Goal: Information Seeking & Learning: Find specific fact

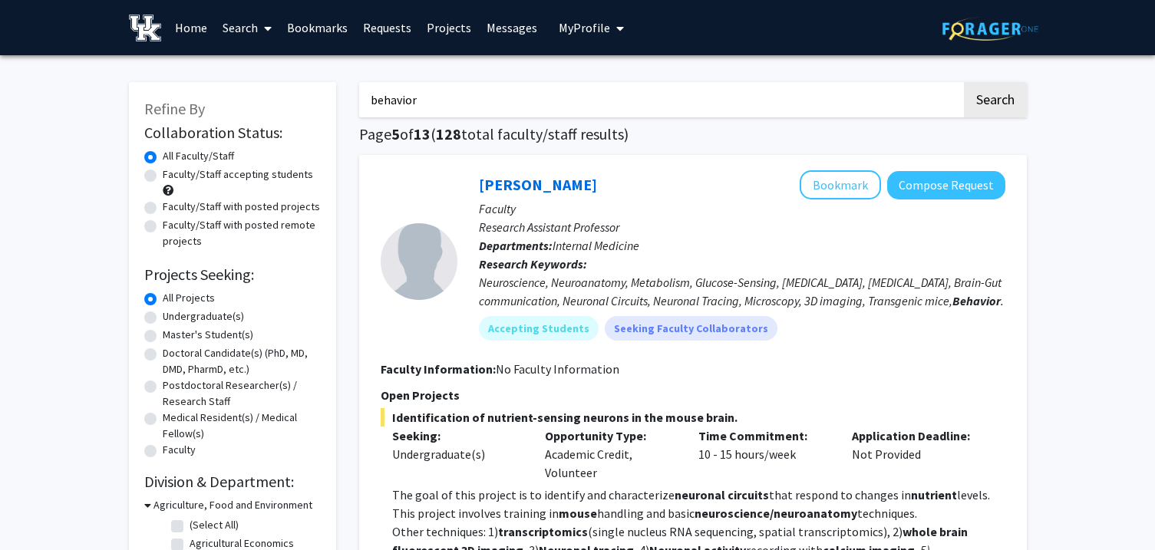
scroll to position [61, 0]
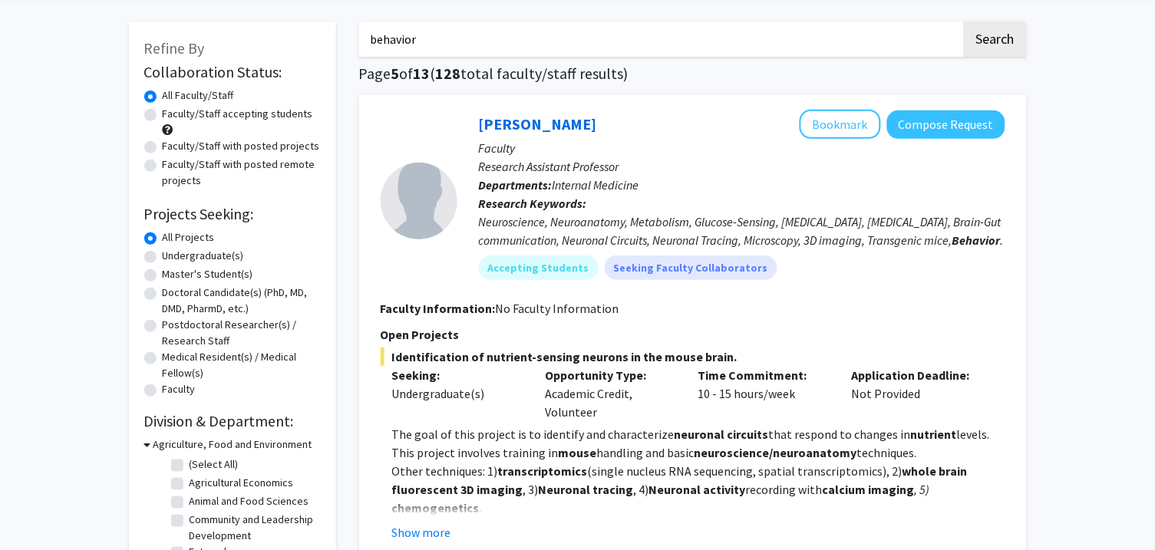
click at [497, 32] on input "behavior" at bounding box center [660, 38] width 603 height 35
type input "b"
type input "[PERSON_NAME]"
click at [964, 21] on button "Search" at bounding box center [995, 38] width 63 height 35
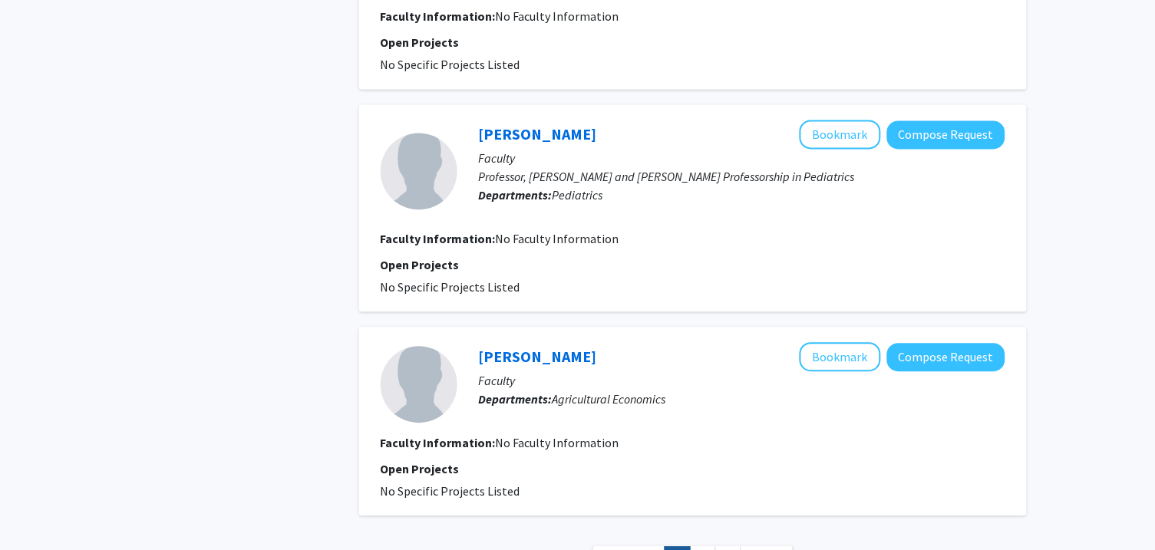
scroll to position [3296, 0]
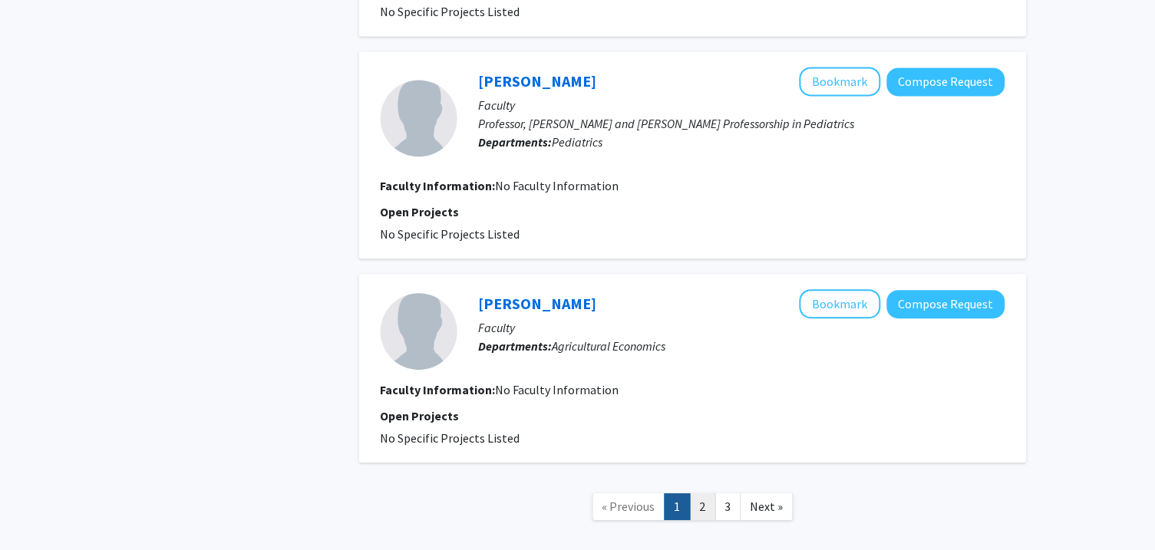
click at [698, 494] on link "2" at bounding box center [703, 507] width 26 height 27
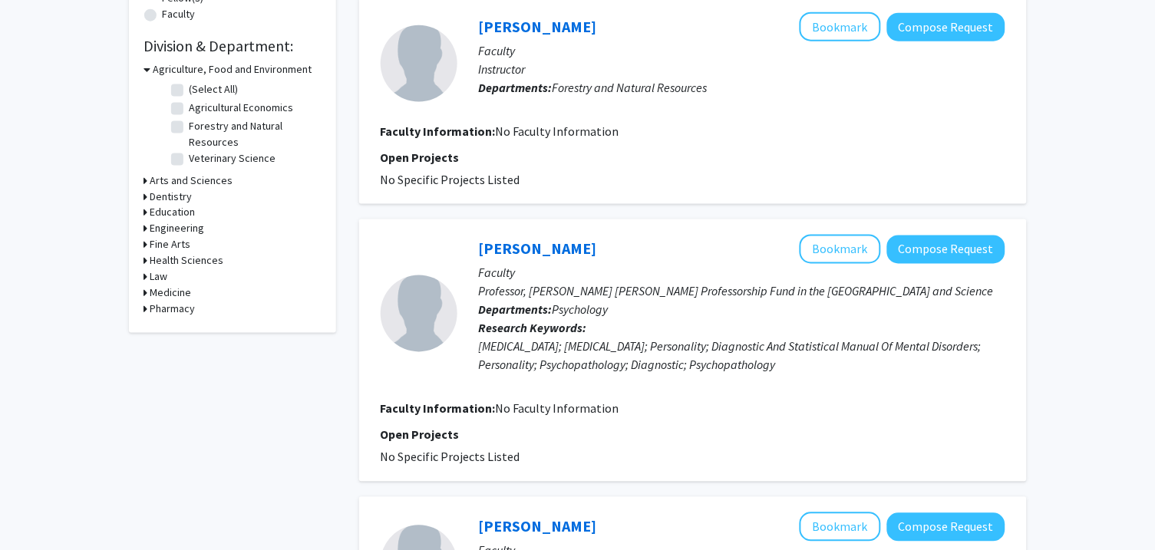
scroll to position [437, 0]
click at [539, 239] on link "[PERSON_NAME]" at bounding box center [538, 248] width 118 height 19
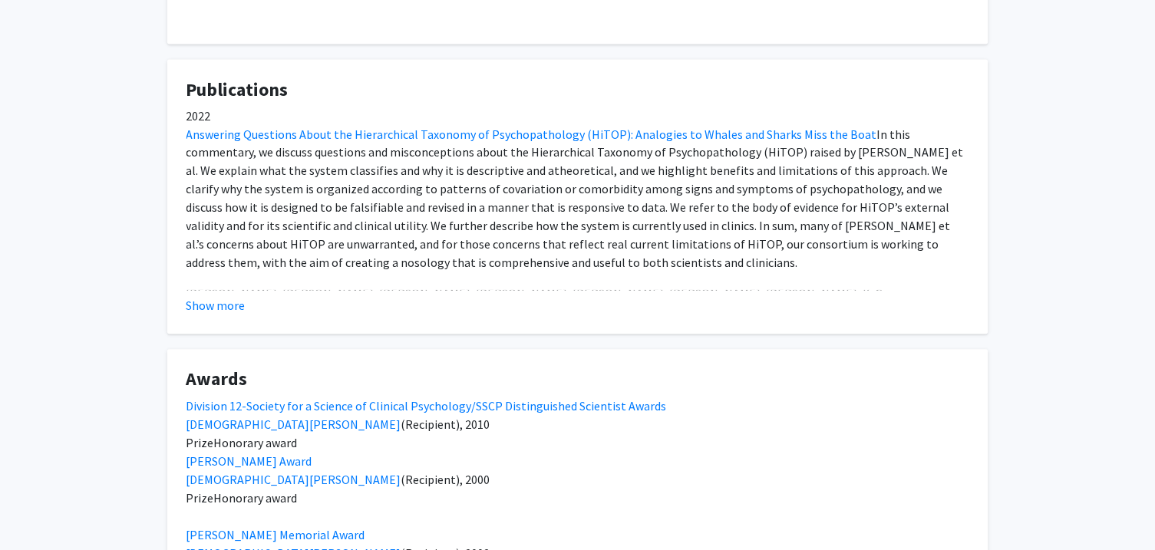
scroll to position [521, 0]
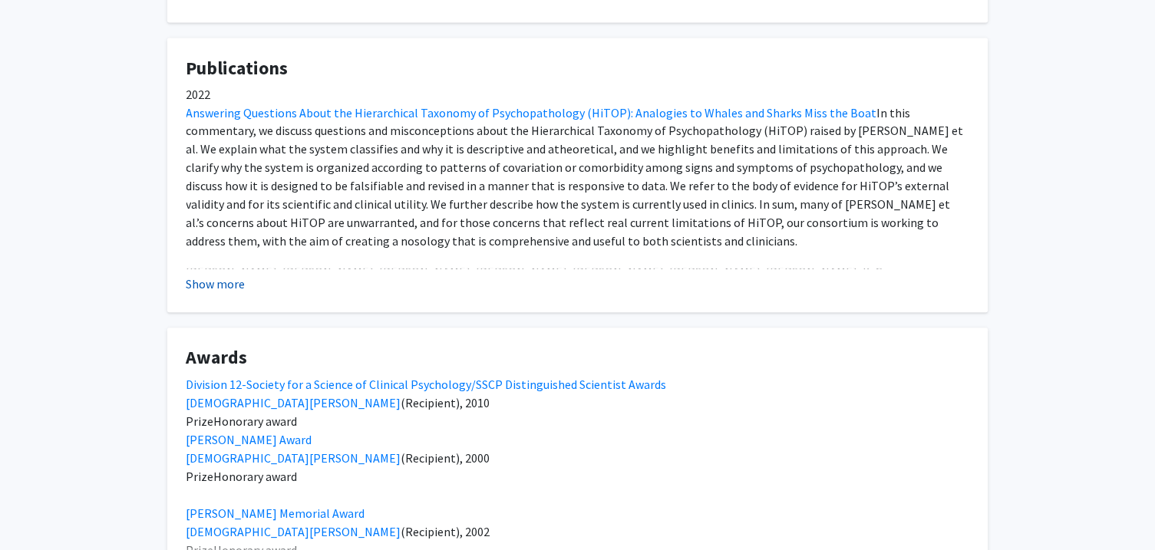
click at [217, 287] on button "Show more" at bounding box center [216, 285] width 59 height 18
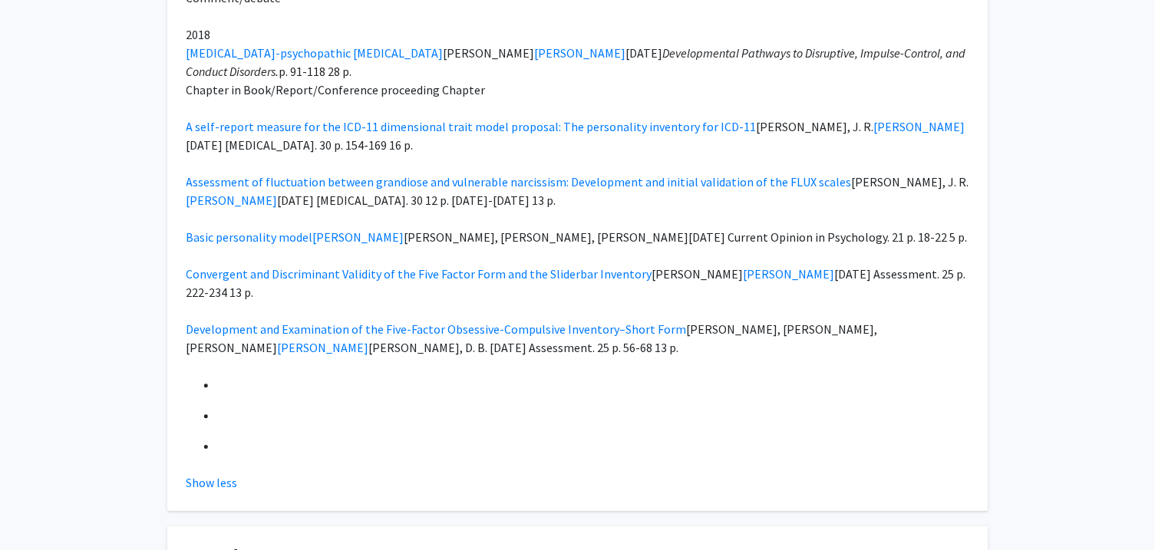
scroll to position [4538, 0]
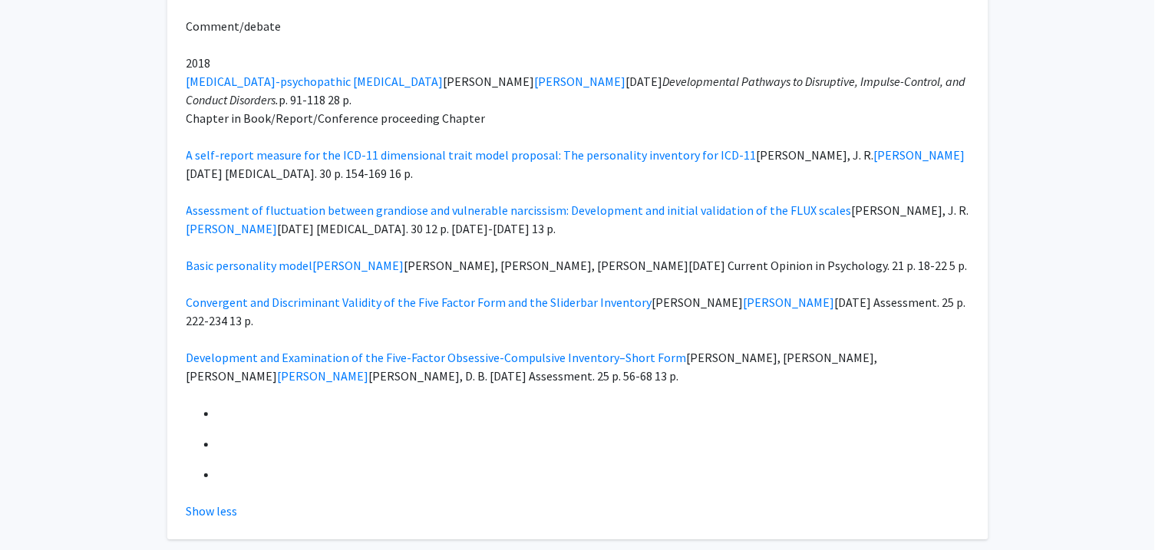
click at [206, 502] on button "Show less" at bounding box center [212, 511] width 51 height 18
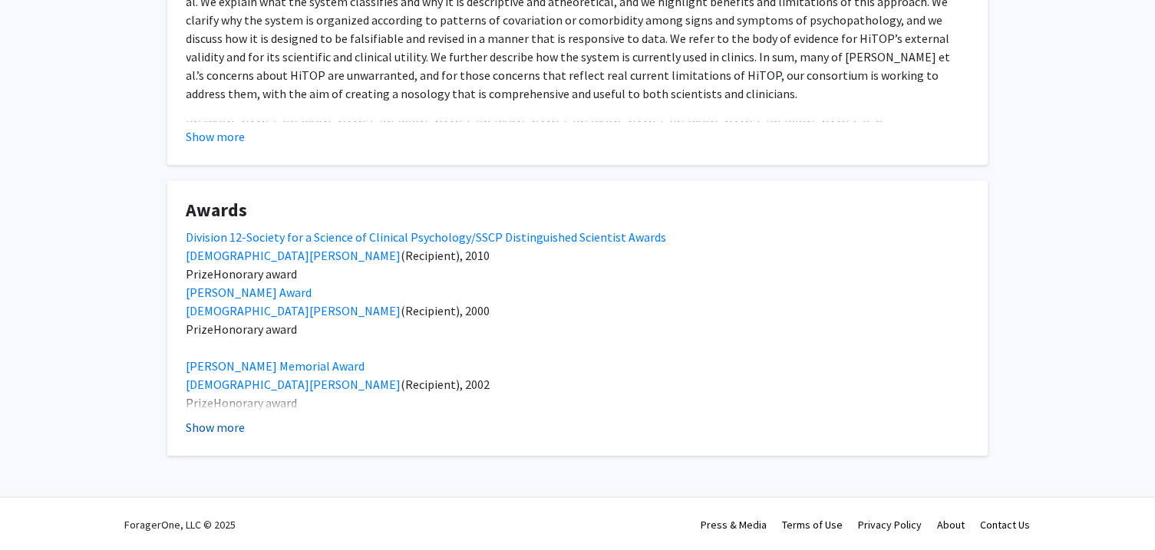
click at [212, 434] on button "Show more" at bounding box center [216, 427] width 59 height 18
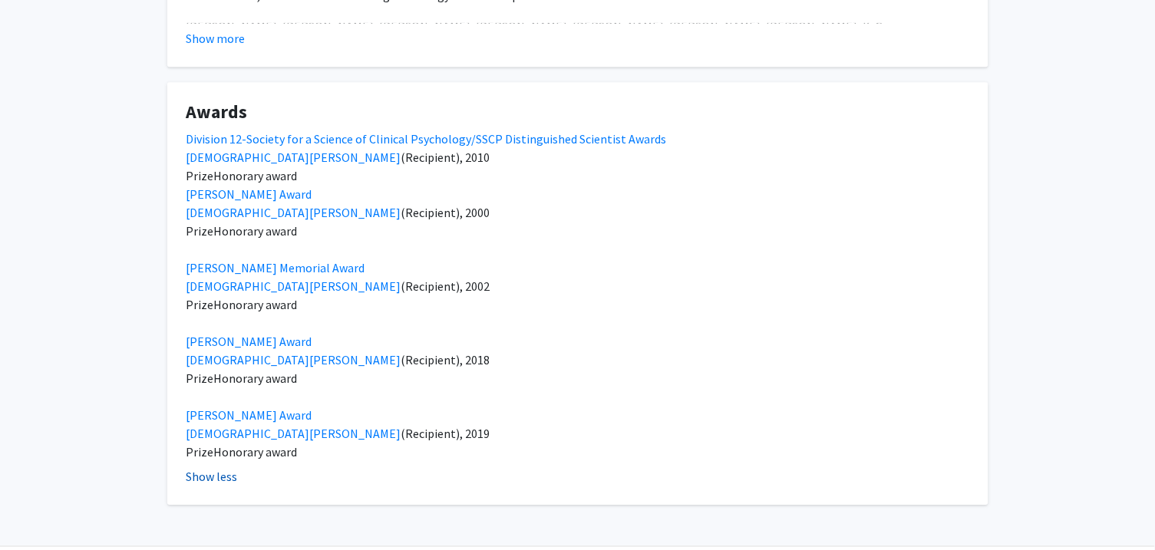
scroll to position [816, 0]
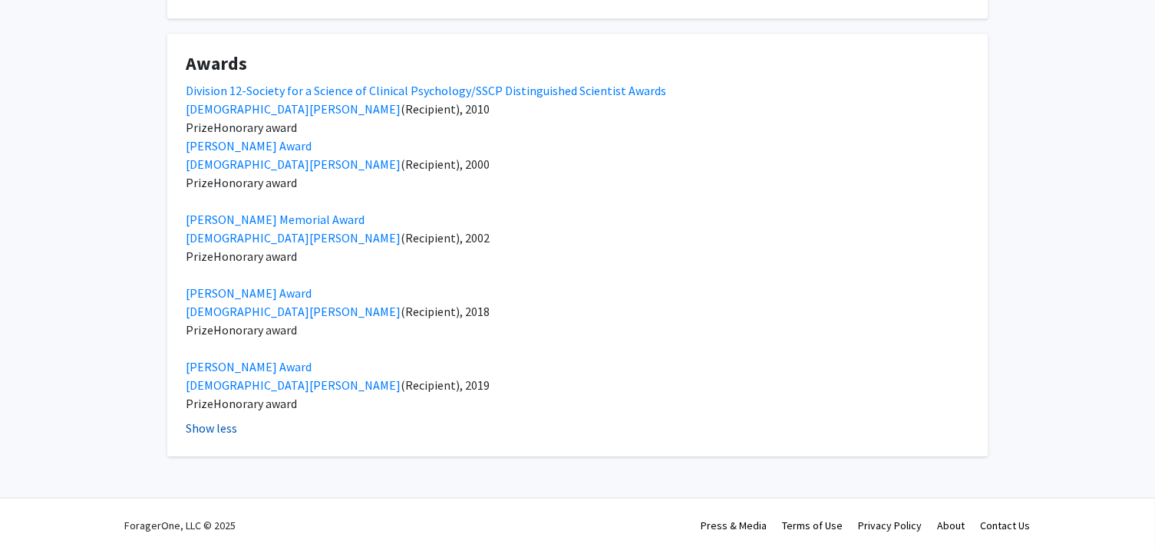
click at [199, 427] on button "Show less" at bounding box center [212, 428] width 51 height 18
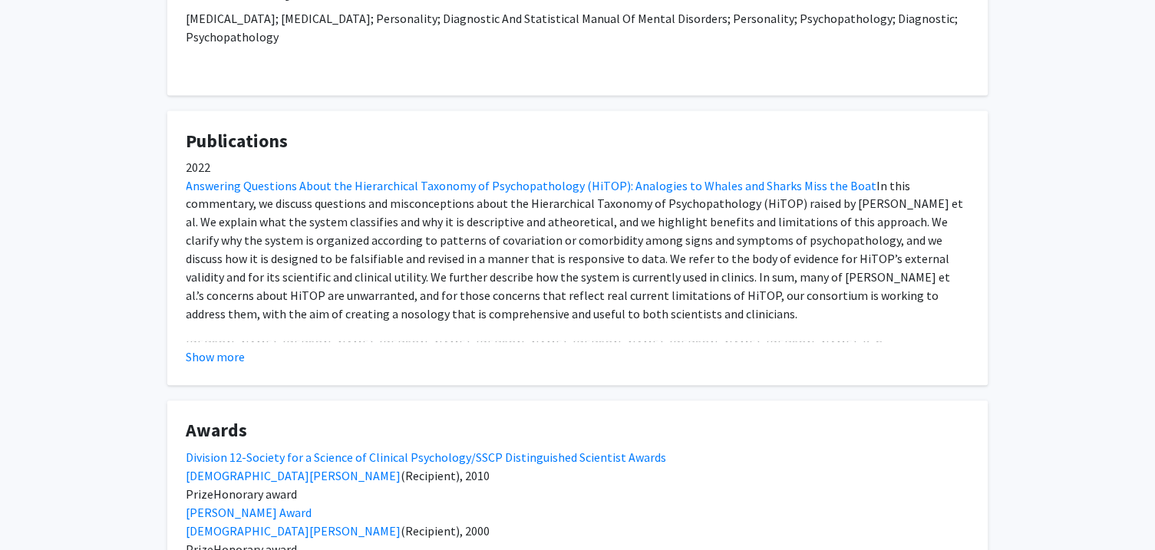
scroll to position [0, 0]
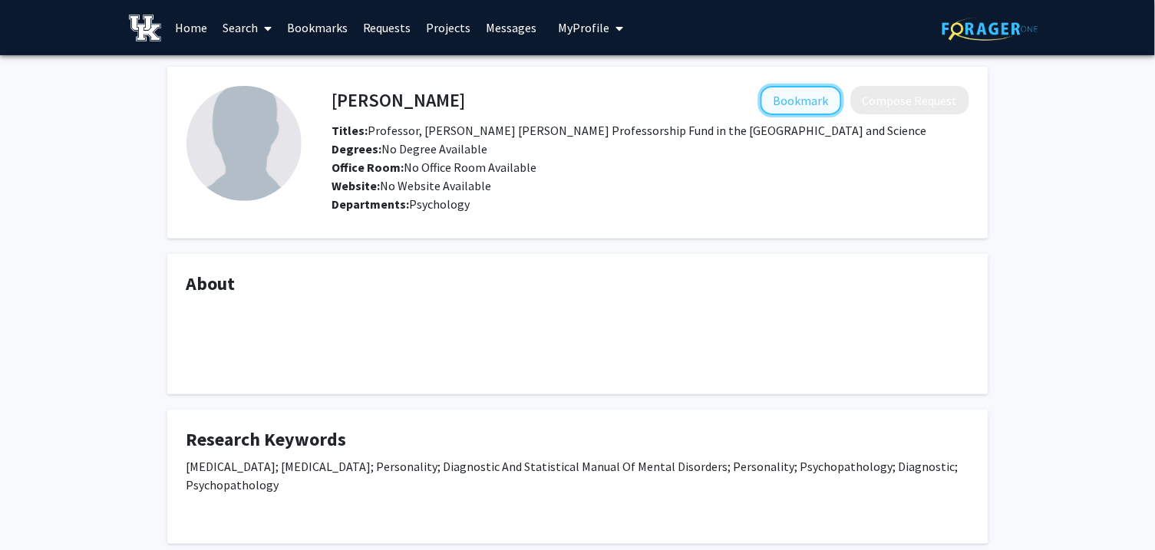
click at [818, 101] on button "Bookmark" at bounding box center [801, 100] width 81 height 29
click at [228, 28] on link "Search" at bounding box center [247, 28] width 64 height 54
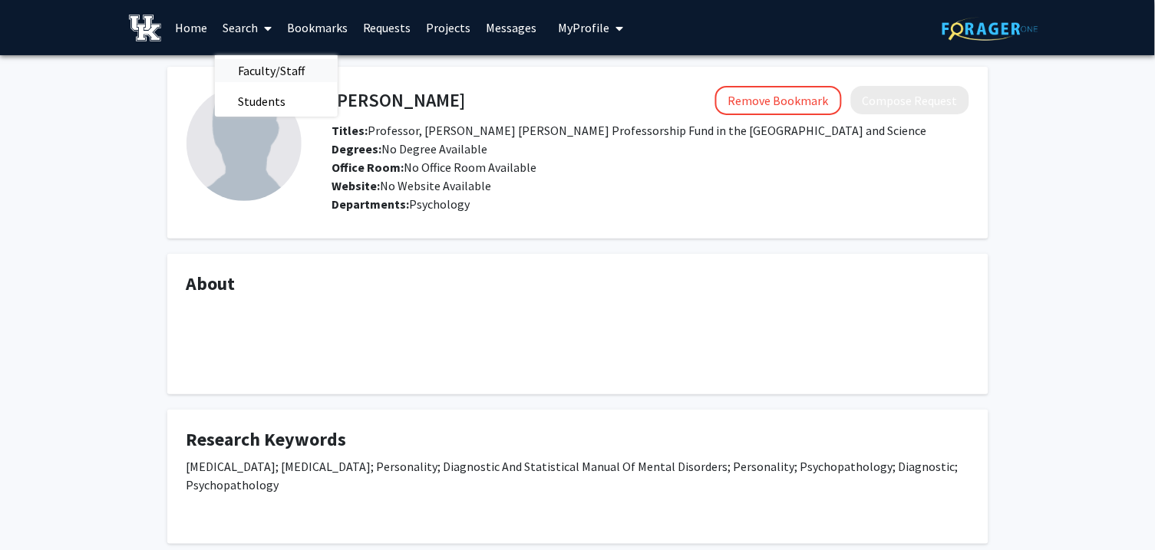
click at [259, 66] on span "Faculty/Staff" at bounding box center [271, 70] width 113 height 31
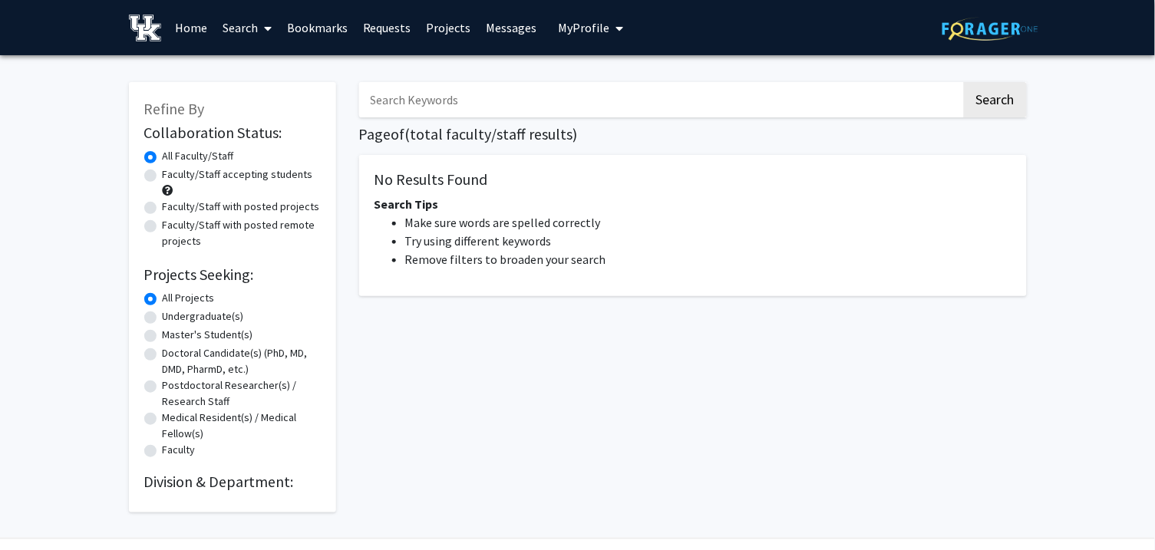
click at [427, 90] on input "Search Keywords" at bounding box center [660, 99] width 603 height 35
click at [964, 82] on button "Search" at bounding box center [995, 99] width 63 height 35
click at [990, 97] on button "Search" at bounding box center [995, 99] width 63 height 35
click at [852, 95] on input "[PERSON_NAME]" at bounding box center [660, 99] width 603 height 35
click at [1007, 104] on button "Search" at bounding box center [995, 99] width 63 height 35
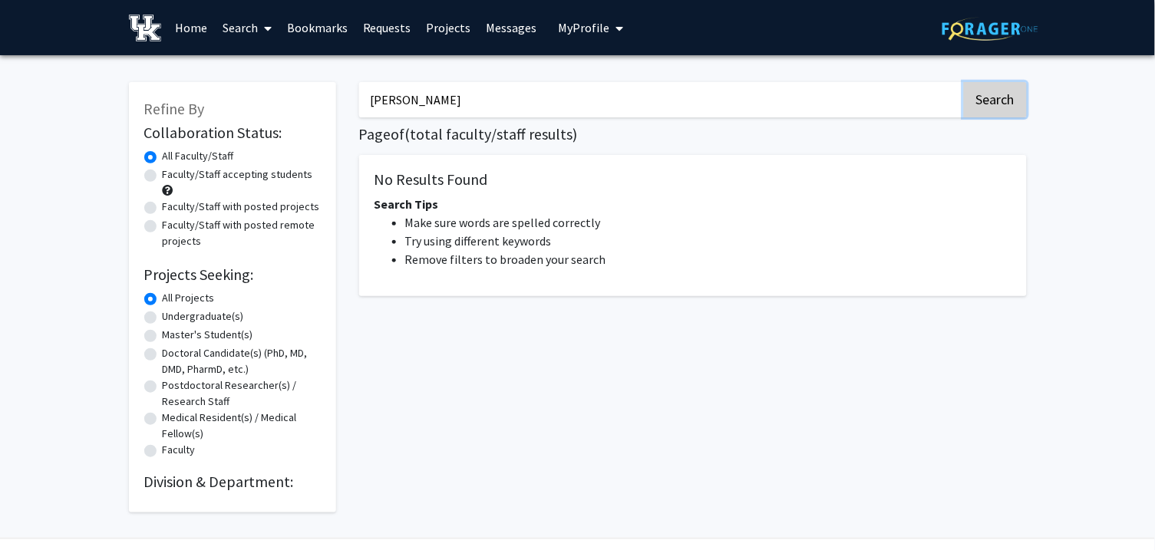
click at [1007, 104] on button "Search" at bounding box center [995, 99] width 63 height 35
click at [517, 95] on input "[PERSON_NAME]" at bounding box center [660, 99] width 603 height 35
click at [983, 88] on button "Search" at bounding box center [995, 99] width 63 height 35
click at [798, 93] on input "[PERSON_NAME]" at bounding box center [660, 99] width 603 height 35
type input "s"
